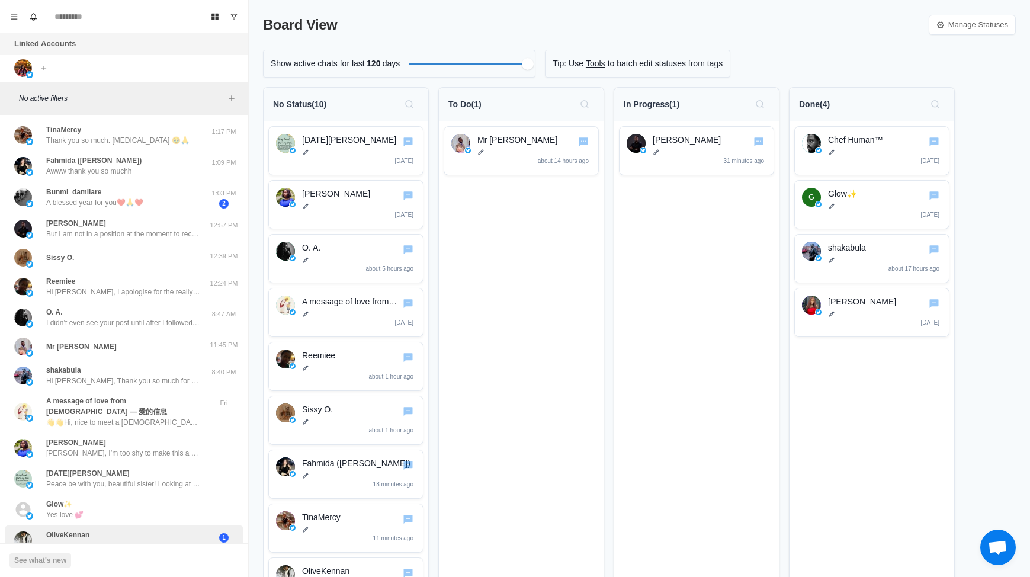
scroll to position [63, 0]
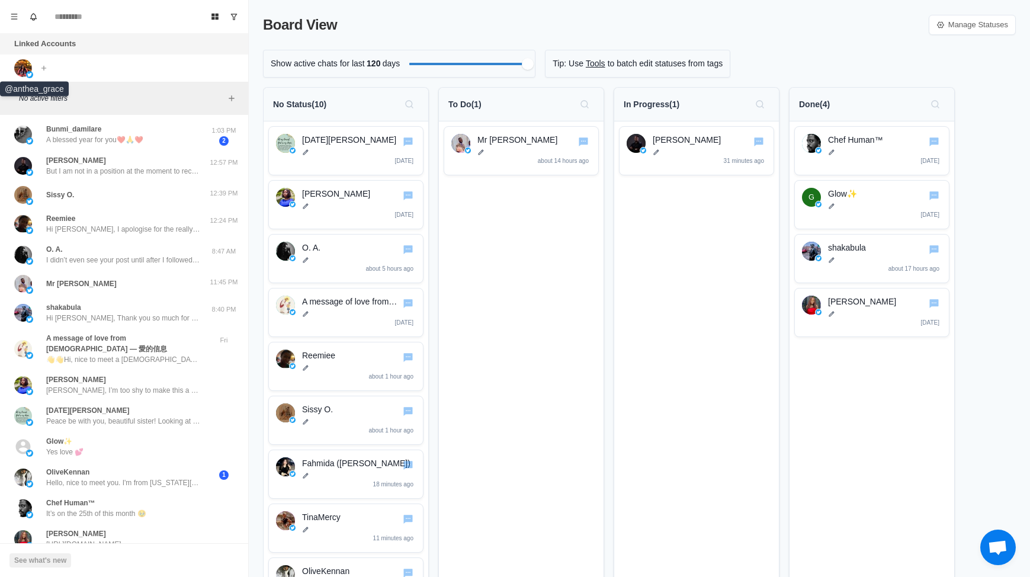
click at [25, 69] on img at bounding box center [23, 68] width 18 height 18
click at [15, 17] on icon "Menu" at bounding box center [14, 16] width 7 height 5
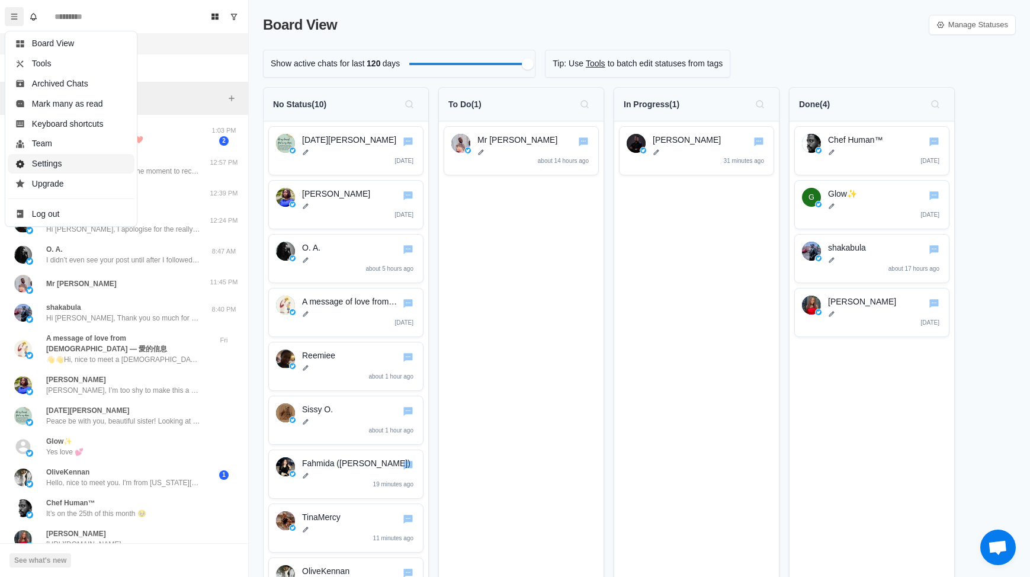
click at [78, 159] on button "Settings" at bounding box center [71, 164] width 127 height 20
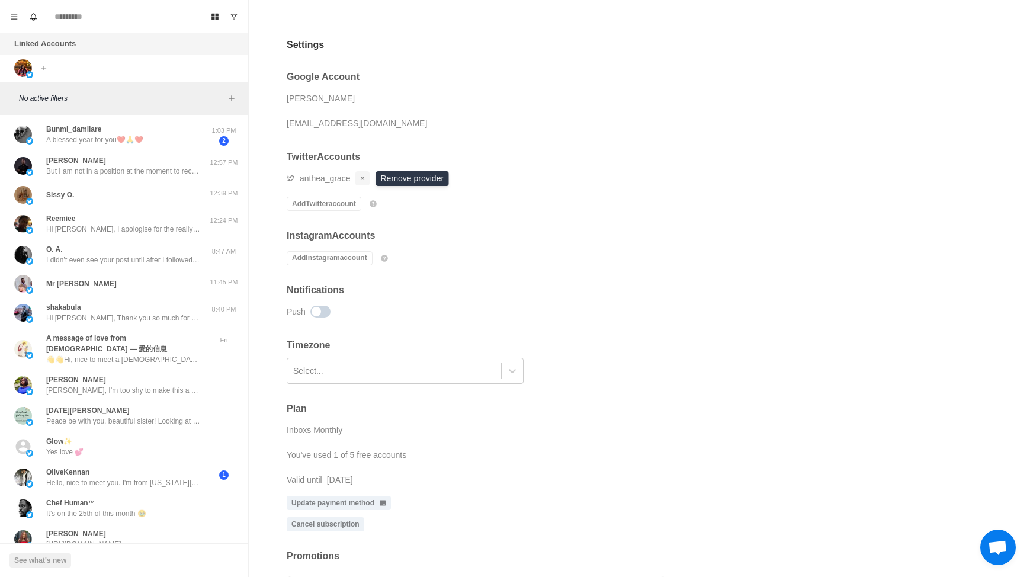
click at [364, 179] on icon "Remove account" at bounding box center [362, 178] width 7 height 7
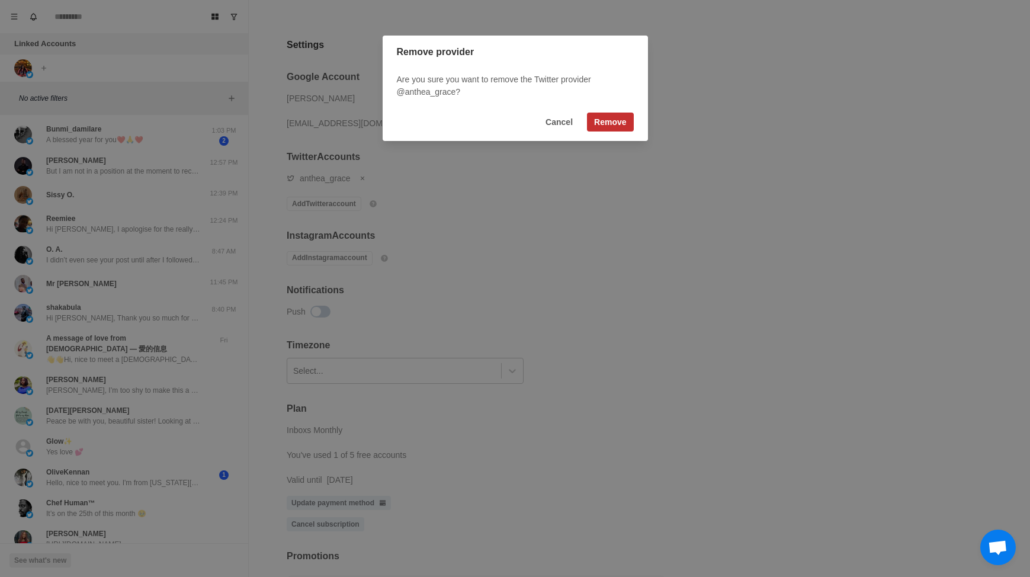
click at [607, 128] on button "Remove" at bounding box center [610, 122] width 46 height 19
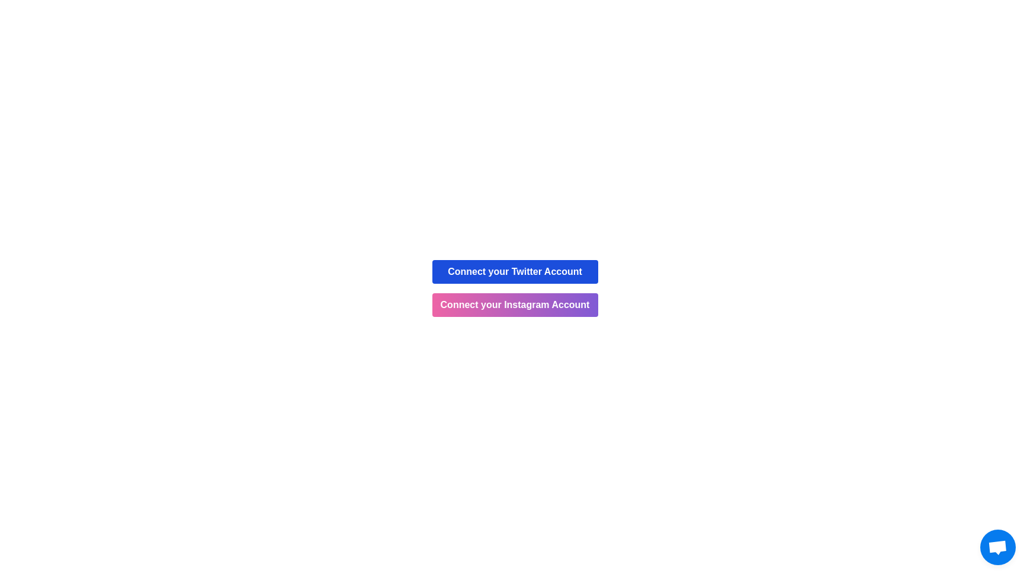
click at [484, 268] on button "Connect your Twitter Account" at bounding box center [515, 272] width 166 height 24
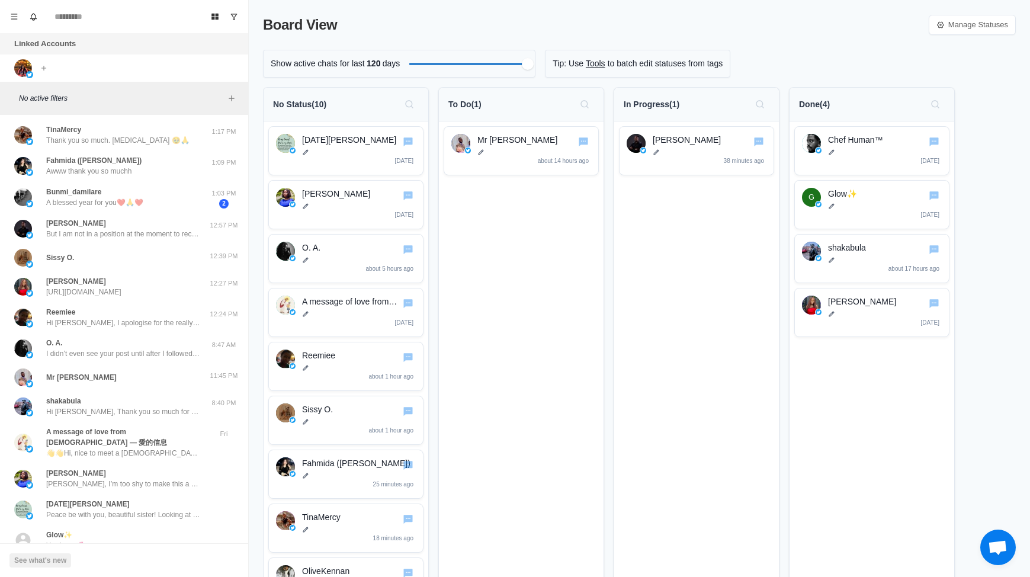
click at [69, 94] on p "No active filters" at bounding box center [121, 98] width 205 height 11
click at [233, 99] on icon "Add filters" at bounding box center [231, 98] width 9 height 9
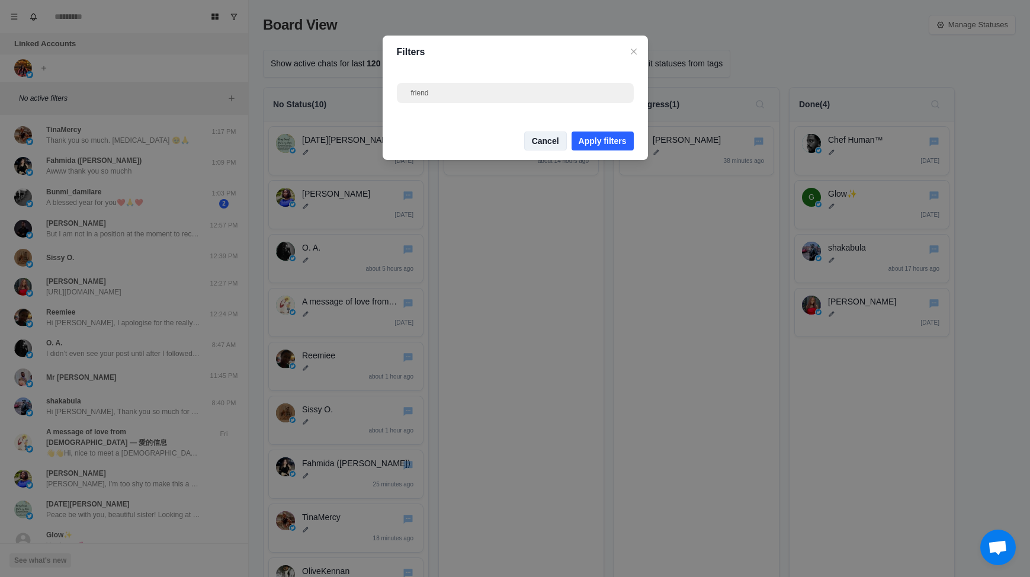
click at [546, 143] on button "Cancel" at bounding box center [545, 140] width 43 height 19
